Goal: Task Accomplishment & Management: Manage account settings

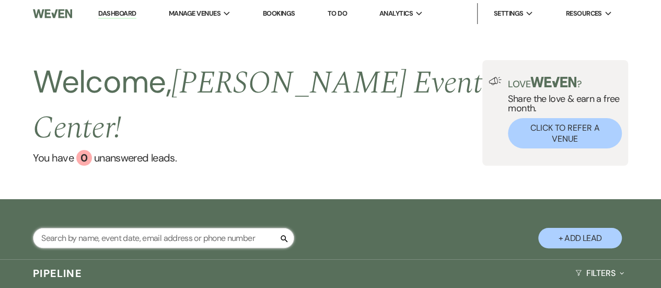
click at [194, 228] on input "text" at bounding box center [163, 238] width 261 height 20
type input "les"
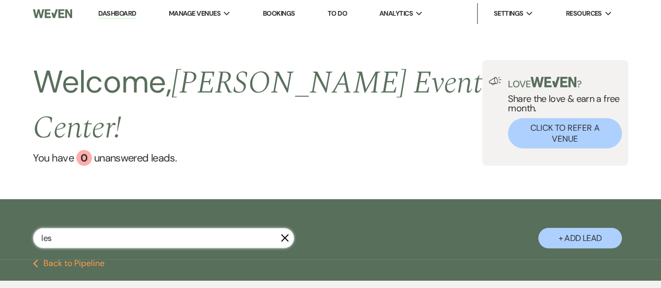
select select "5"
select select "2"
select select "5"
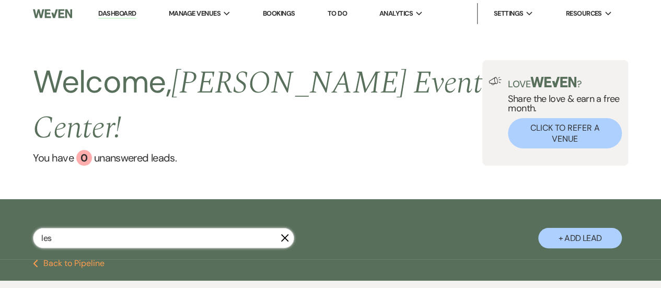
select select "8"
select select "5"
select select "8"
select select "10"
select select "8"
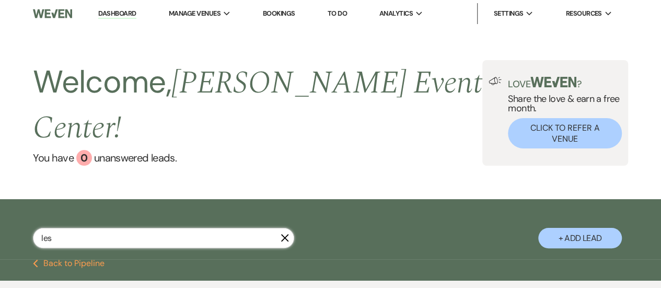
select select "6"
select select "2"
select select "8"
select select "6"
select select "8"
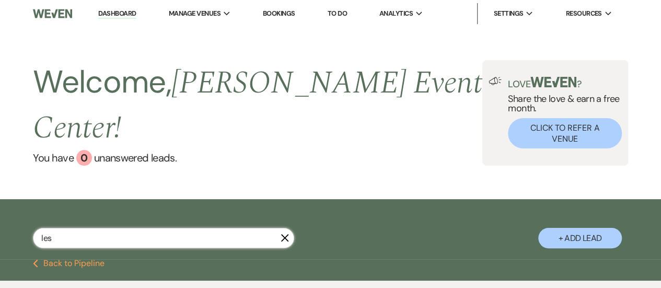
select select "9"
select select "8"
select select "2"
select select "5"
select select "8"
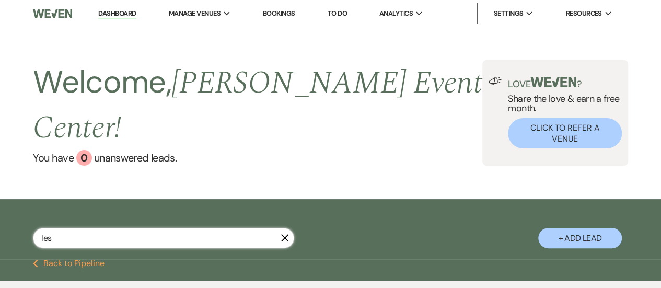
select select "6"
select select "8"
select select "7"
select select "8"
select select "4"
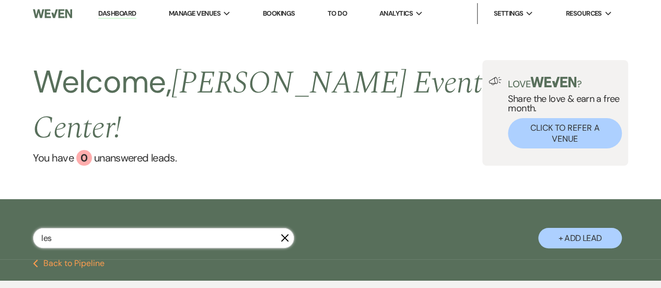
select select "8"
select select "2"
select select "5"
select select "8"
select select "7"
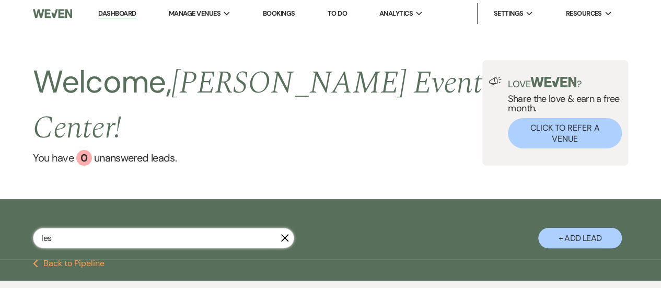
select select "6"
select select "8"
select select "1"
select select "8"
select select "2"
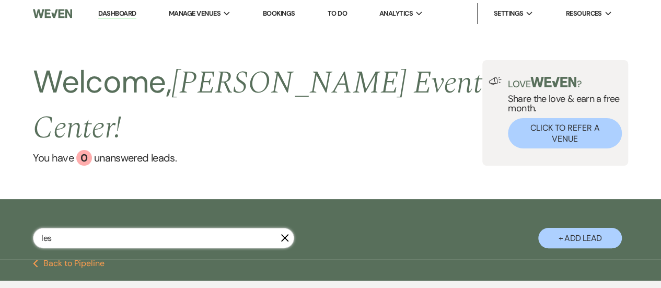
select select "8"
select select "6"
select select "8"
select select "1"
select select "8"
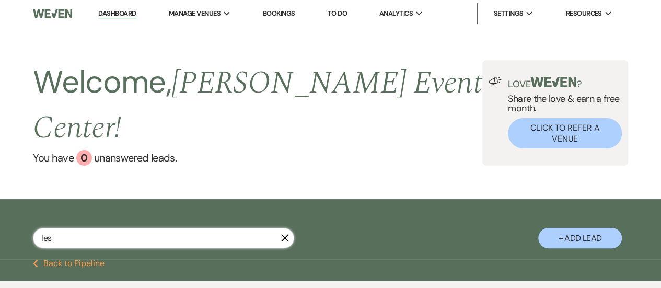
select select "5"
select select "8"
select select "6"
select select "4"
select select "8"
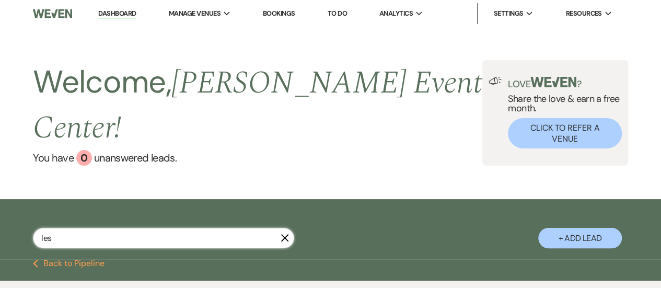
select select "6"
select select "8"
select select "1"
select select "8"
select select "10"
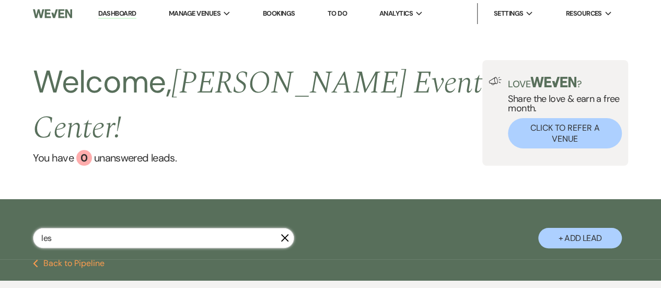
select select "8"
select select "1"
select select "8"
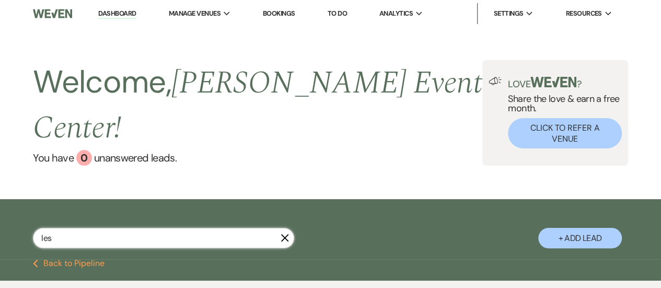
select select "7"
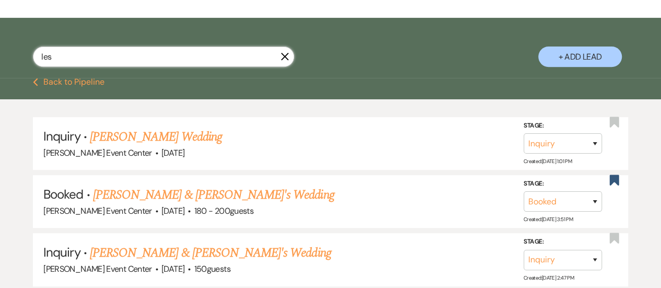
scroll to position [189, 0]
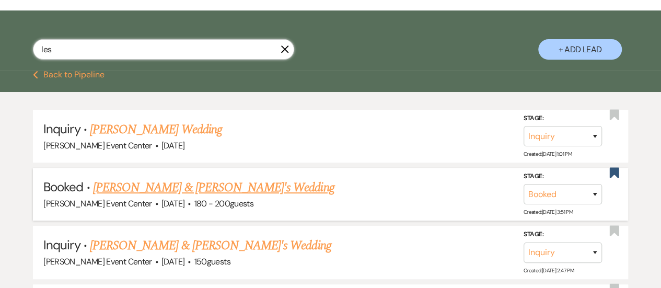
type input "les"
click at [211, 178] on link "[PERSON_NAME] & [PERSON_NAME]'s Wedding" at bounding box center [213, 187] width 241 height 19
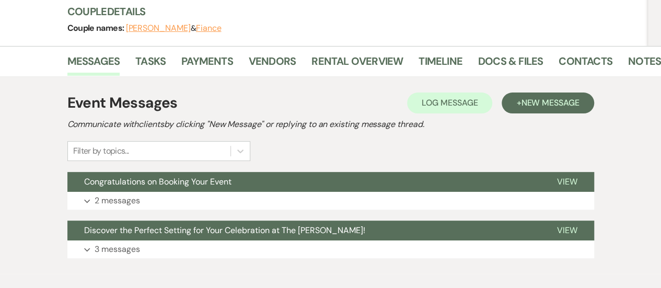
scroll to position [128, 0]
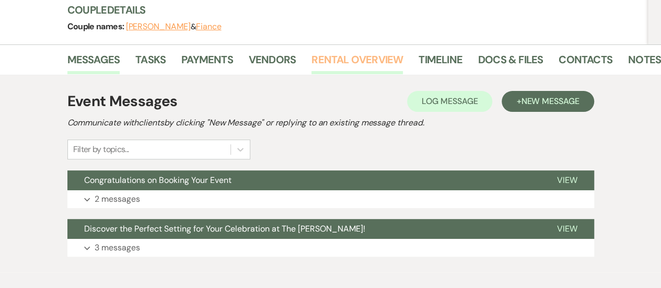
click at [346, 60] on link "Rental Overview" at bounding box center [357, 62] width 91 height 23
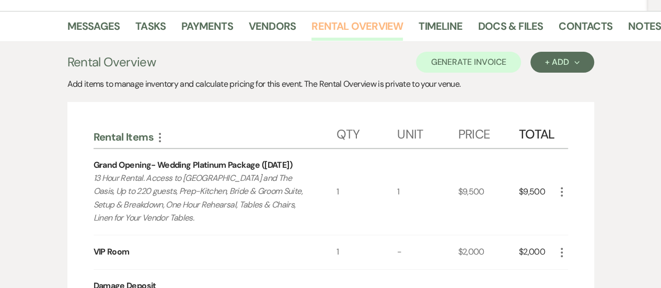
scroll to position [157, 0]
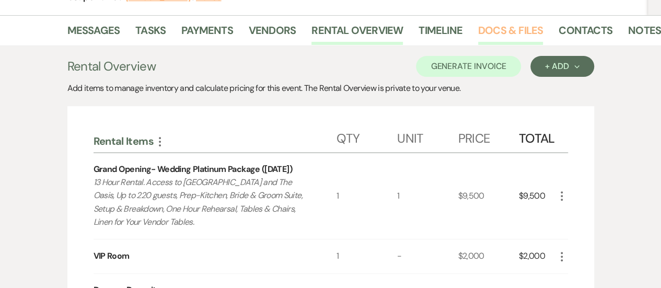
click at [489, 31] on link "Docs & Files" at bounding box center [510, 33] width 65 height 23
